Goal: Navigation & Orientation: Go to known website

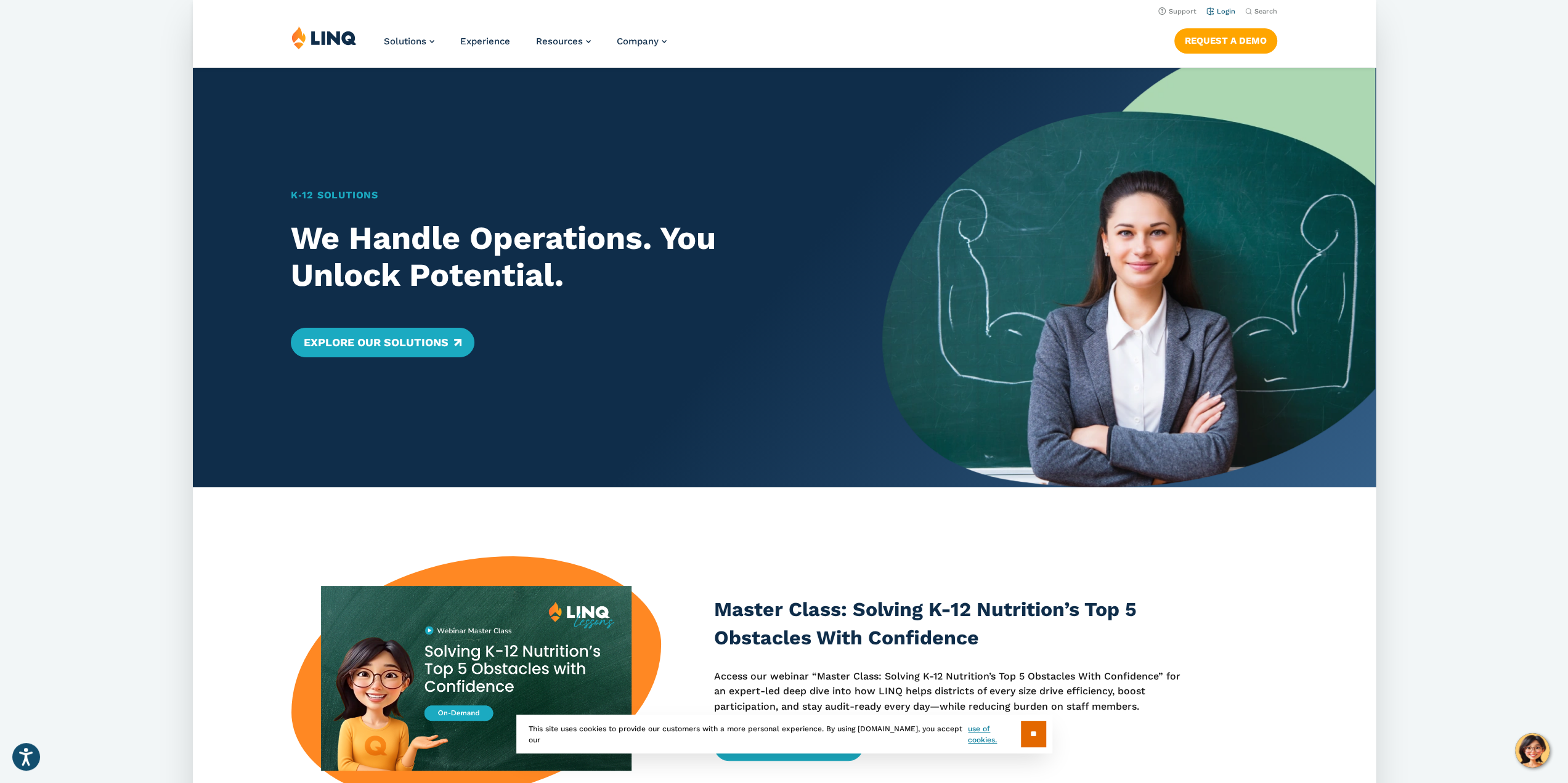
click at [1227, 13] on link "Login" at bounding box center [1220, 11] width 29 height 8
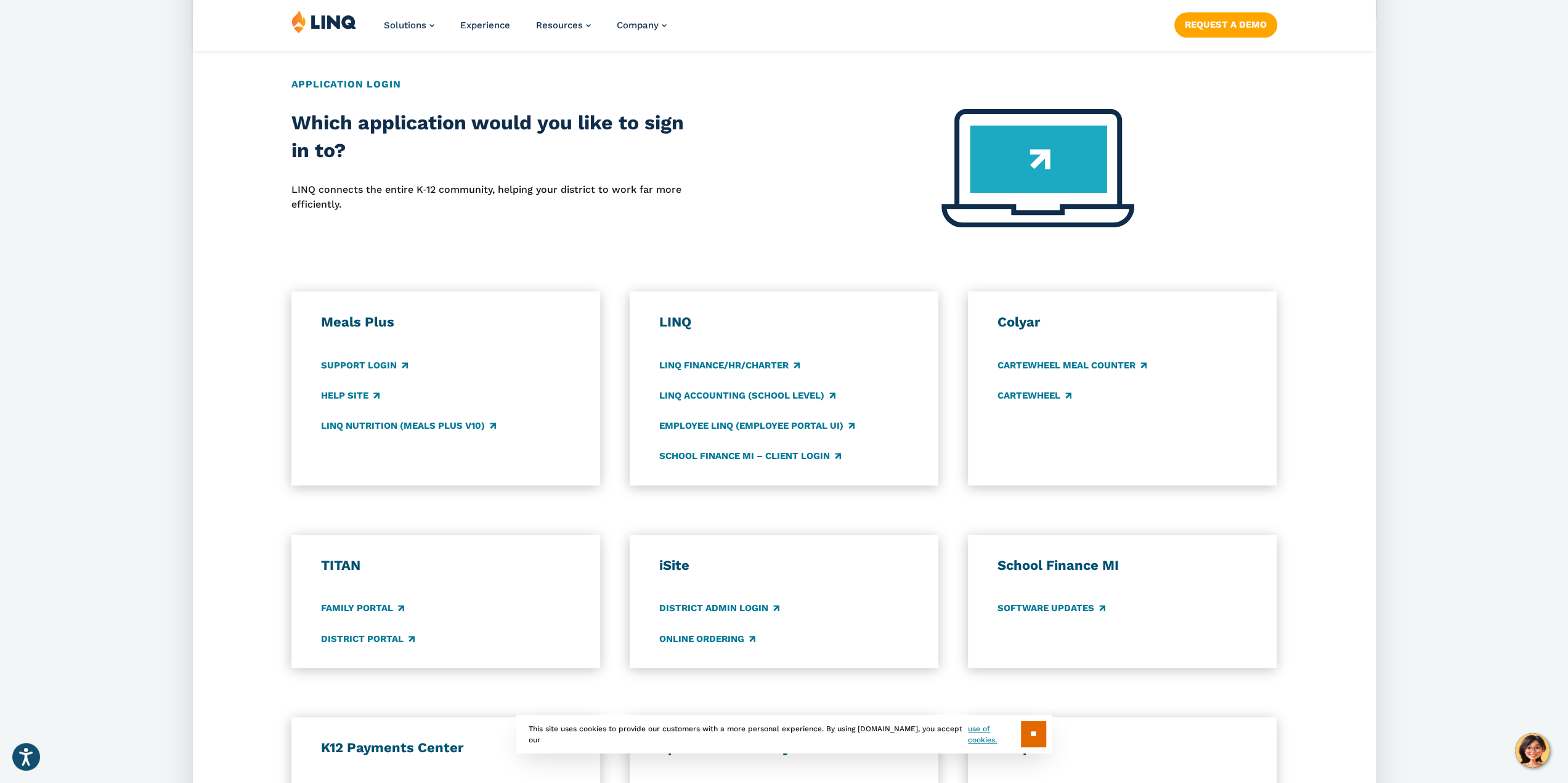
scroll to position [554, 0]
